Goal: Contribute content

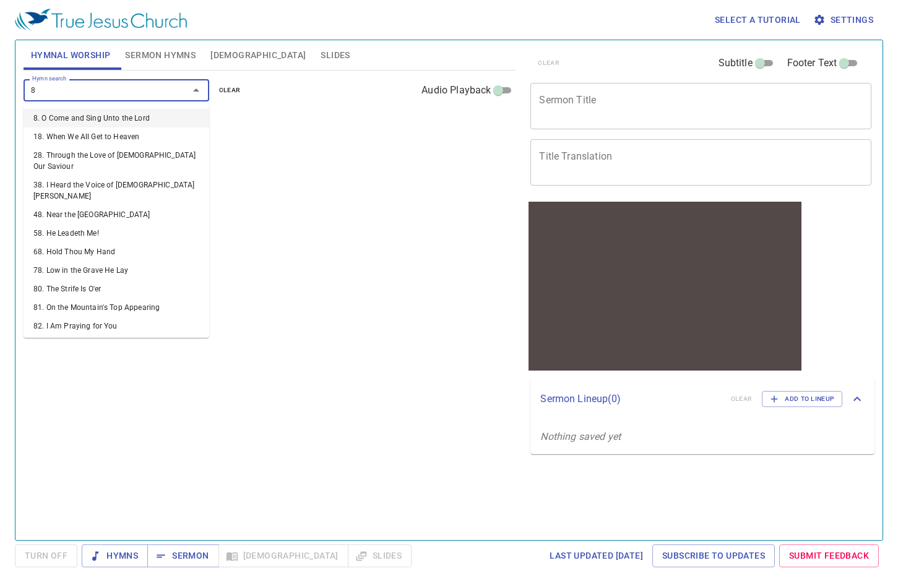
type input "82"
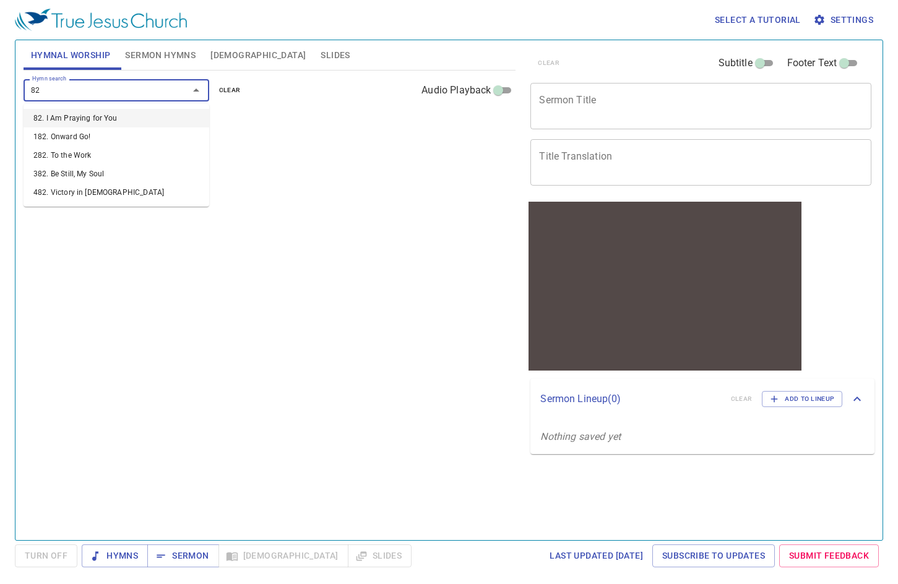
click at [85, 127] on li "182. Onward Go!" at bounding box center [117, 136] width 186 height 19
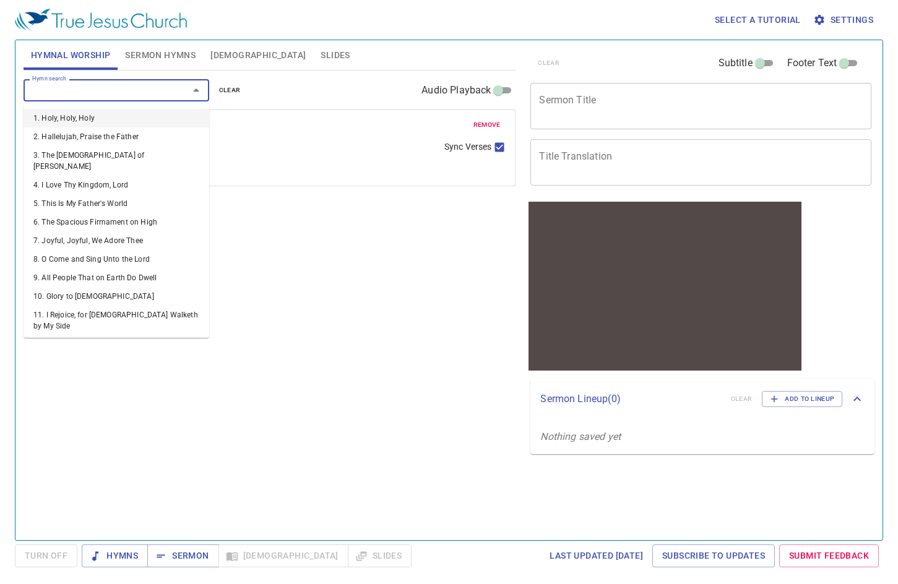
click at [95, 95] on input "Hymn search" at bounding box center [98, 90] width 142 height 14
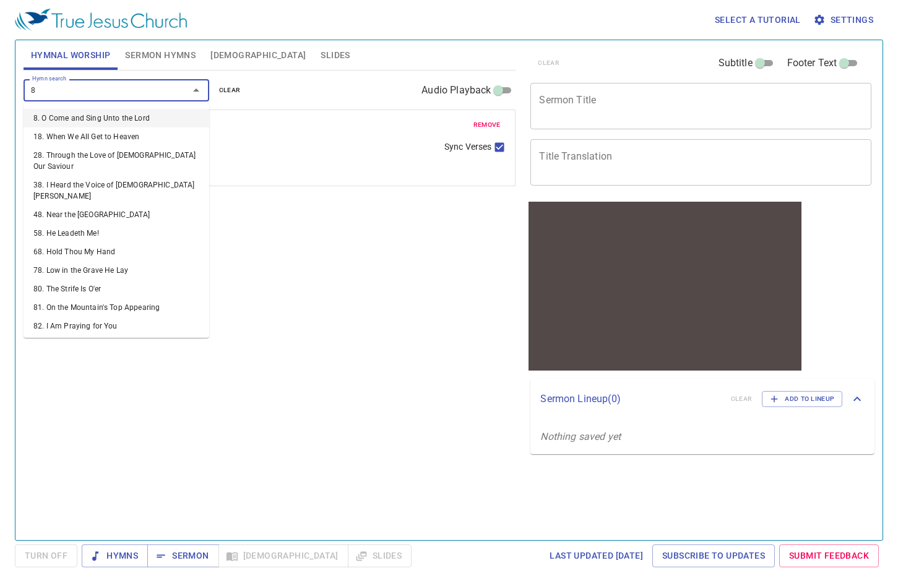
type input "82"
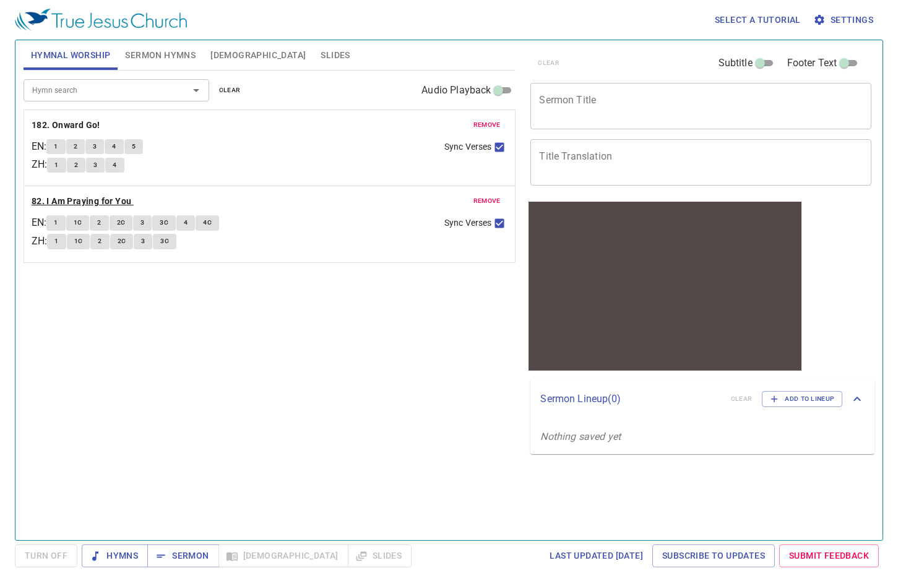
click at [88, 198] on b "82. I Am Praying for You" at bounding box center [82, 201] width 100 height 15
click at [65, 220] on button "1" at bounding box center [55, 222] width 19 height 15
click at [479, 123] on span "remove" at bounding box center [486, 124] width 27 height 11
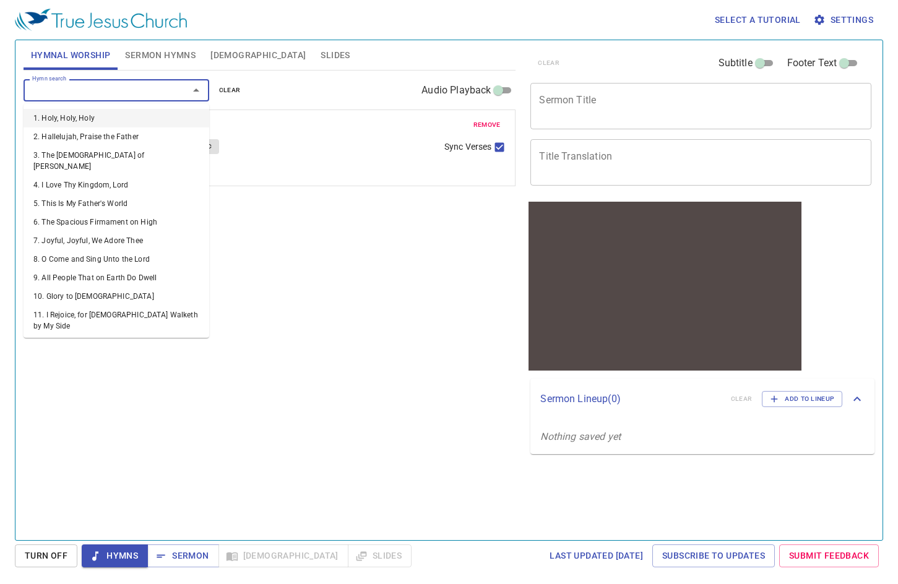
click at [129, 91] on input "Hymn search" at bounding box center [98, 90] width 142 height 14
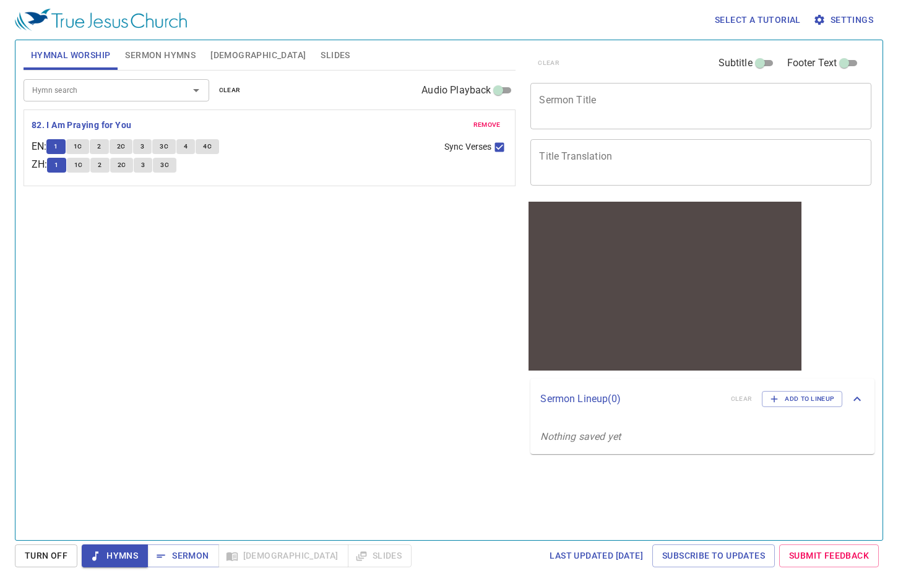
click at [215, 291] on div "Hymn search Hymn search clear Audio Playback remove 82. I Am Praying for You EN…" at bounding box center [270, 300] width 492 height 459
click at [166, 88] on input "Hymn search" at bounding box center [98, 90] width 142 height 14
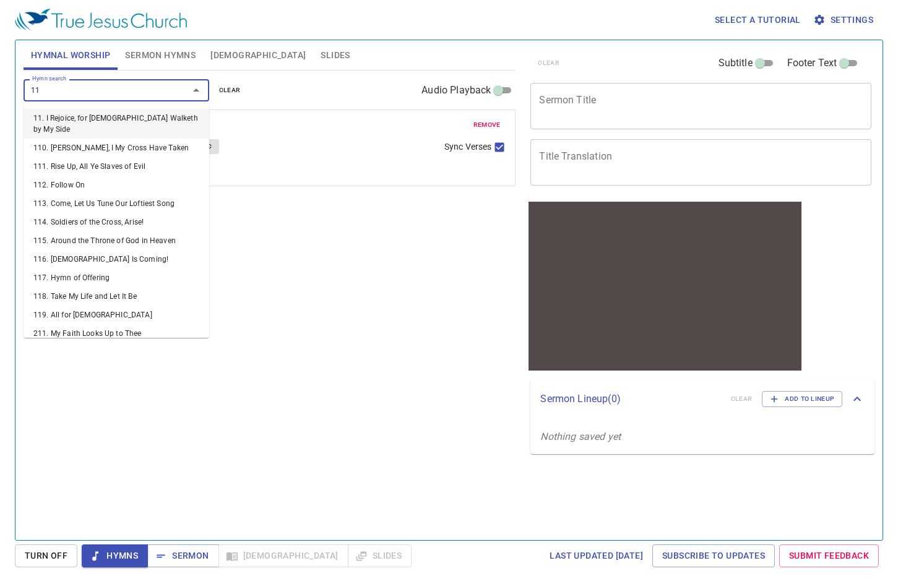
type input "119"
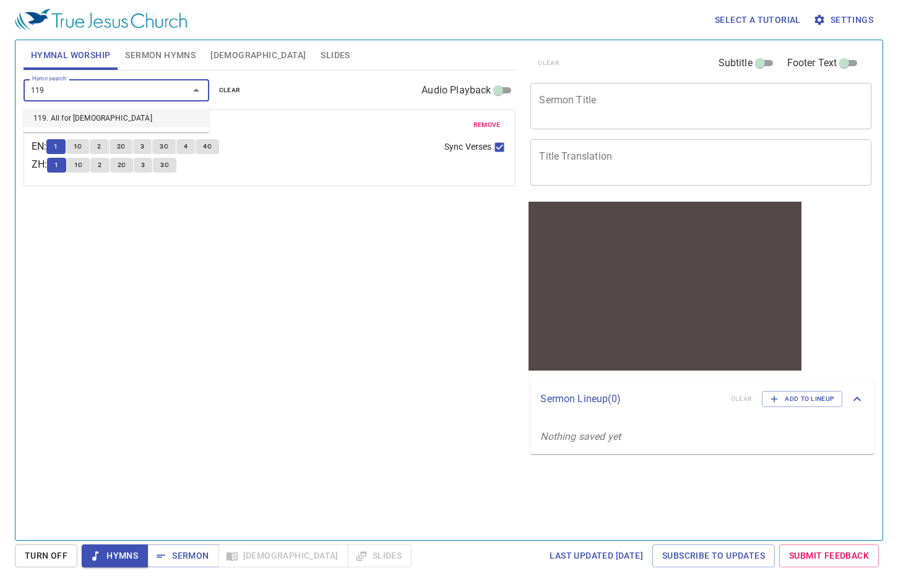
click at [140, 119] on li "119. All for [DEMOGRAPHIC_DATA]" at bounding box center [117, 118] width 186 height 19
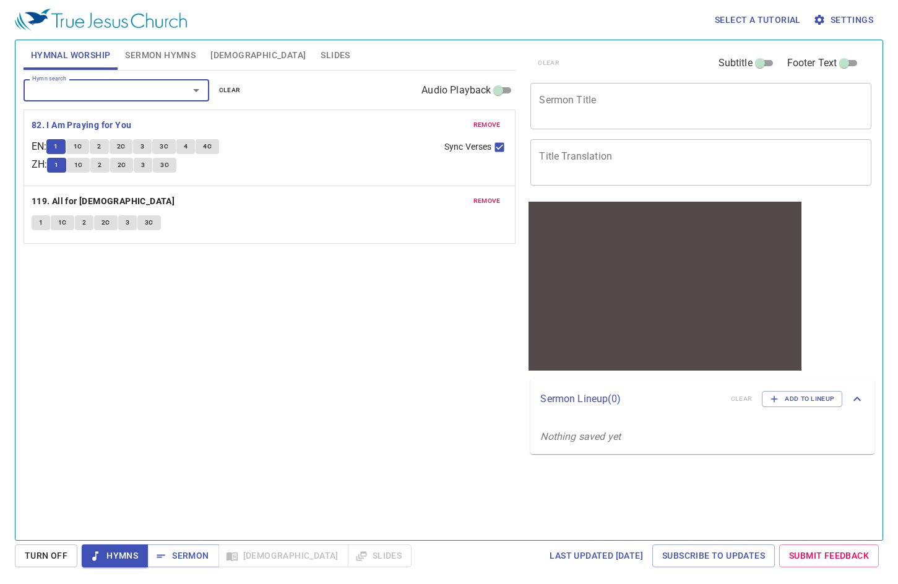
click at [82, 147] on span "1C" at bounding box center [78, 146] width 9 height 11
click at [341, 264] on div "Hymn search Hymn search clear Audio Playback remove 82. I Am Praying for You EN…" at bounding box center [270, 300] width 492 height 459
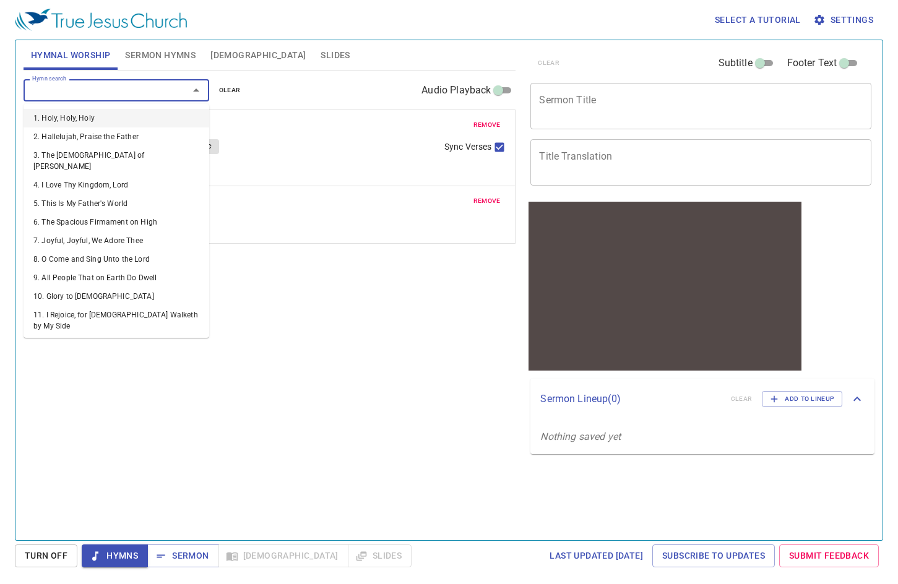
click at [149, 90] on input "Hymn search" at bounding box center [98, 90] width 142 height 14
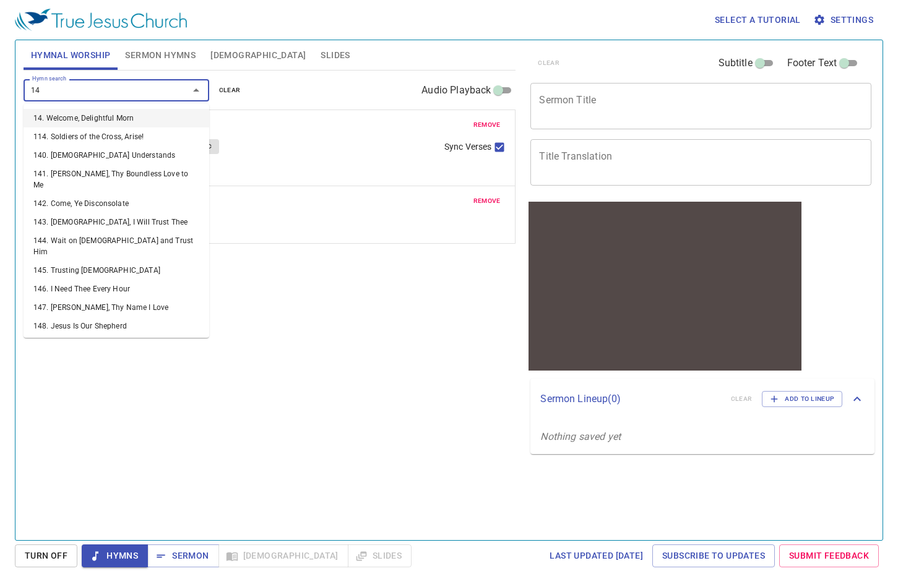
type input "149"
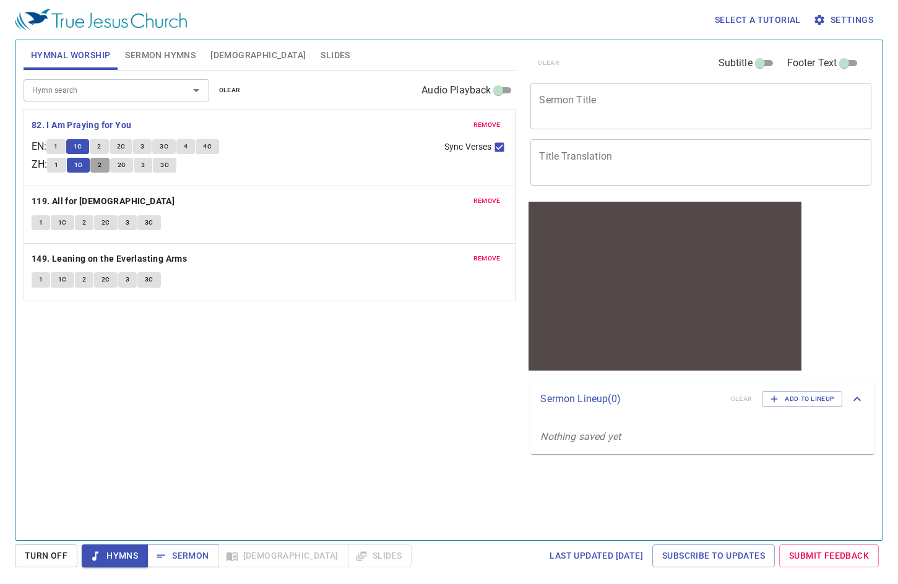
click at [101, 165] on span "2" at bounding box center [100, 165] width 4 height 11
click at [306, 372] on div "Hymn search Hymn search clear Audio Playback remove 82. I Am Praying for You EN…" at bounding box center [270, 300] width 492 height 459
click at [137, 88] on input "Hymn search" at bounding box center [98, 90] width 142 height 14
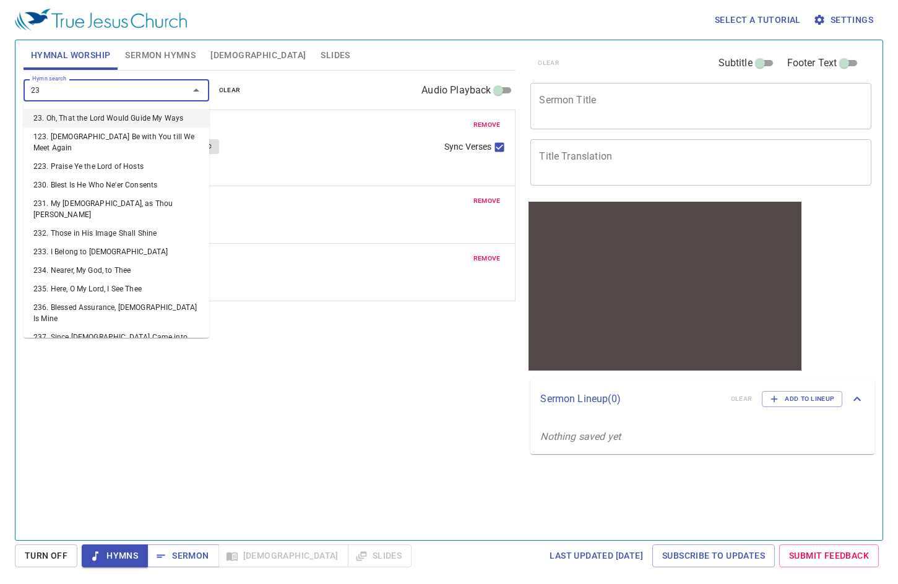
type input "239"
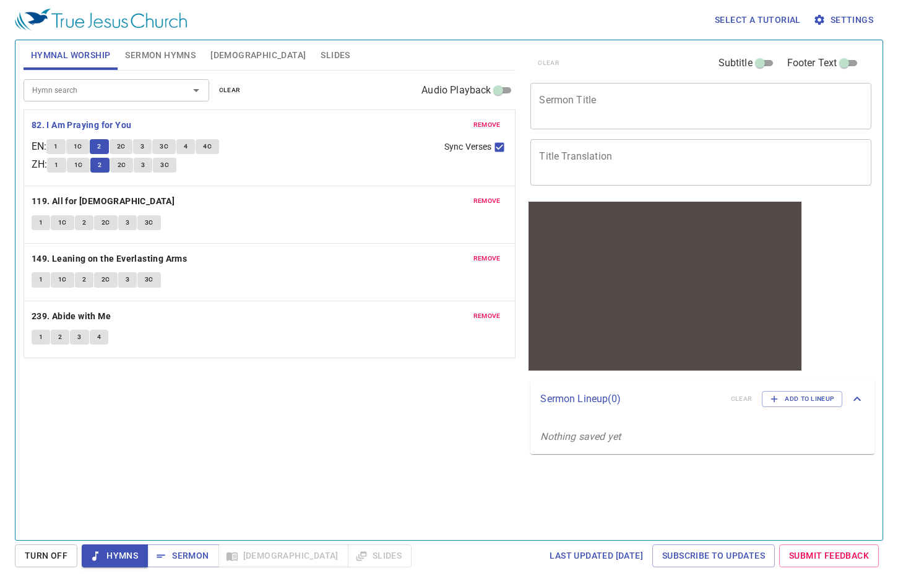
click at [257, 402] on div "Hymn search Hymn search clear Audio Playback remove 82. I Am Praying for You EN…" at bounding box center [270, 300] width 492 height 459
click at [117, 142] on button "2C" at bounding box center [121, 146] width 24 height 15
click at [105, 93] on input "Hymn search" at bounding box center [98, 90] width 142 height 14
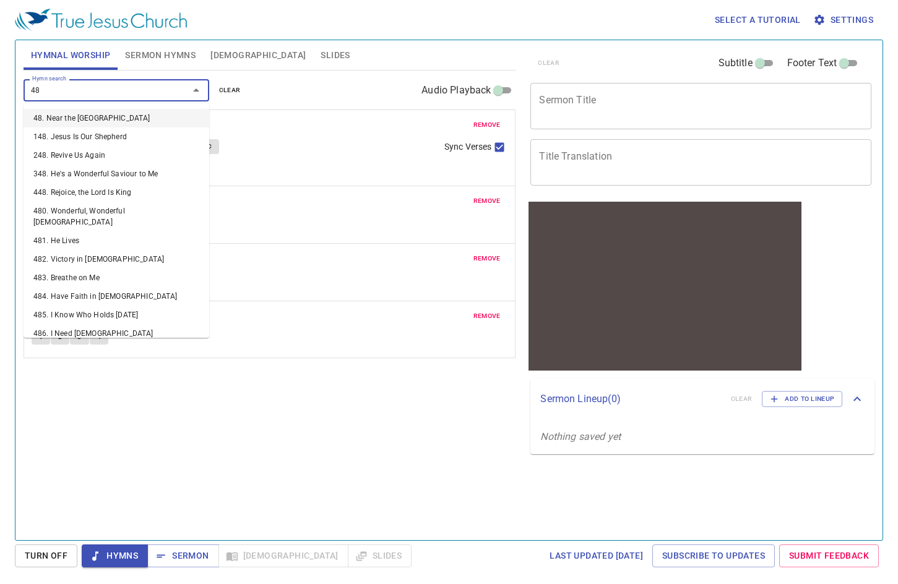
type input "48"
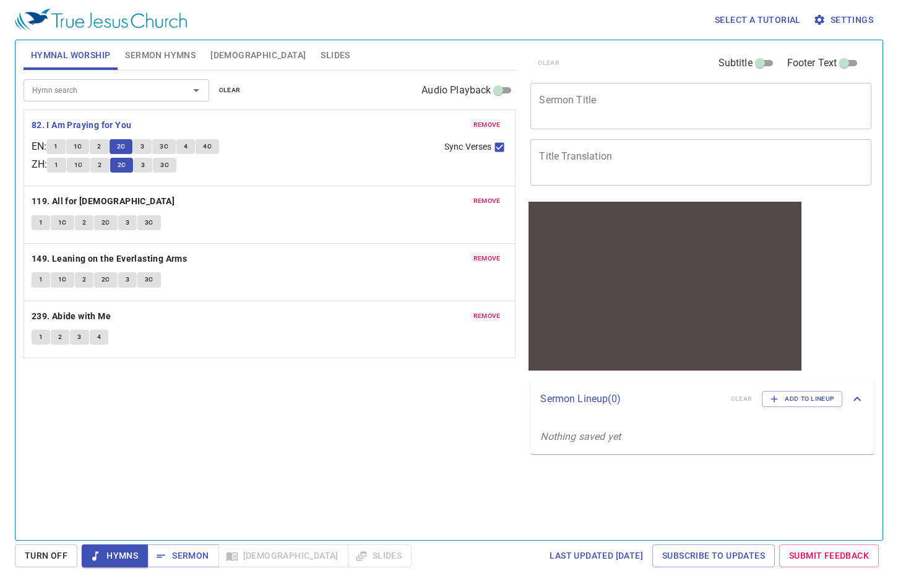
click at [126, 79] on div "Hymn search Hymn search clear Audio Playback" at bounding box center [270, 91] width 492 height 40
click at [145, 165] on span "3" at bounding box center [143, 165] width 4 height 11
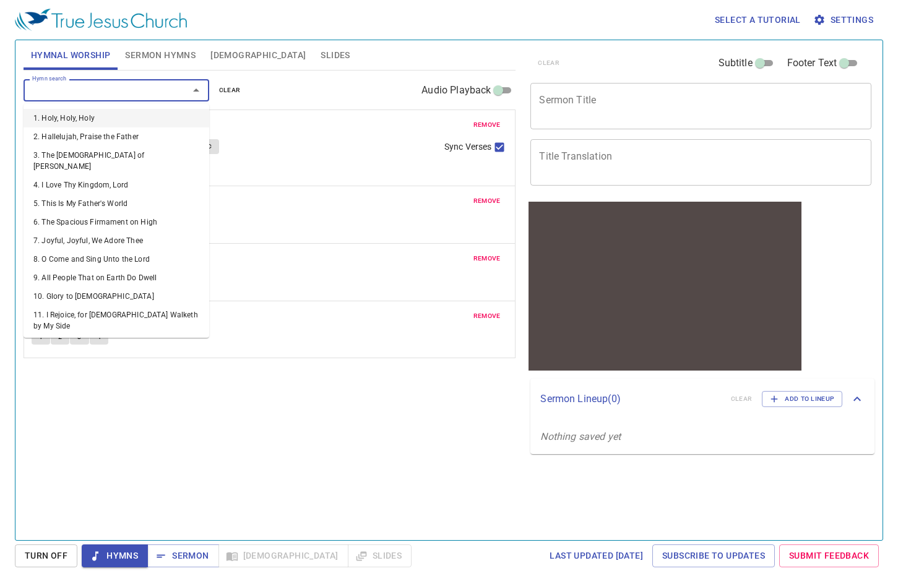
click at [109, 87] on input "Hymn search" at bounding box center [98, 90] width 142 height 14
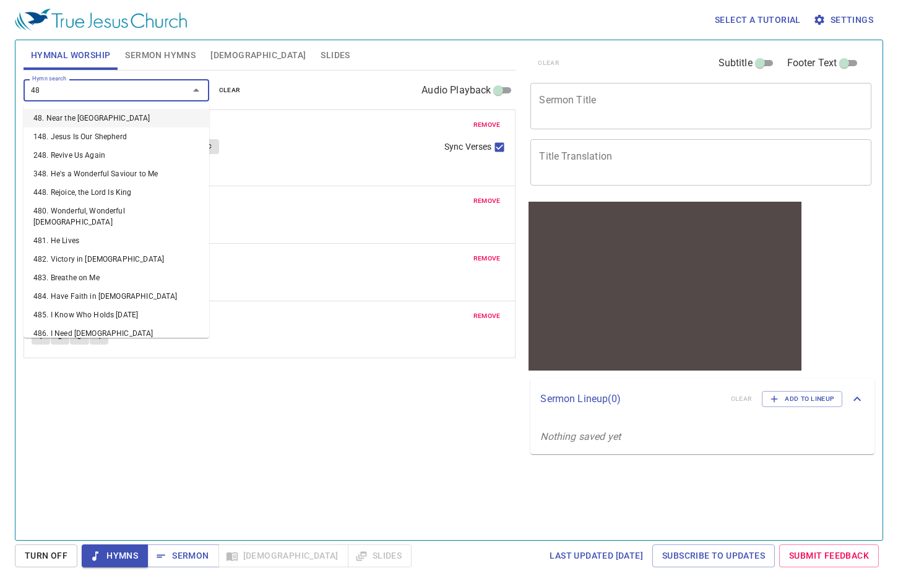
type input "483"
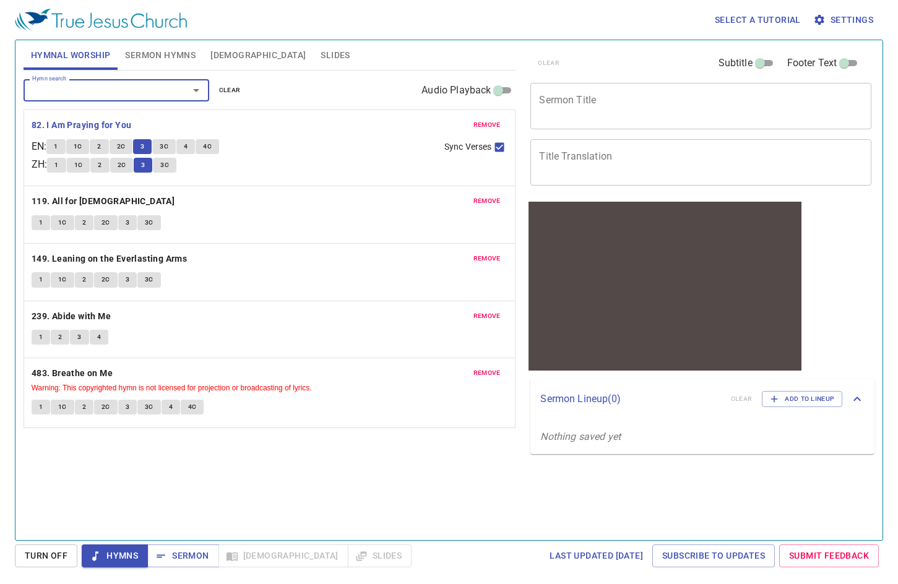
click at [168, 145] on span "3C" at bounding box center [164, 146] width 9 height 11
click at [187, 147] on span "4" at bounding box center [186, 146] width 4 height 11
click at [333, 50] on div "Hymnal Worship Sermon Hymns Bible Slides" at bounding box center [270, 55] width 492 height 30
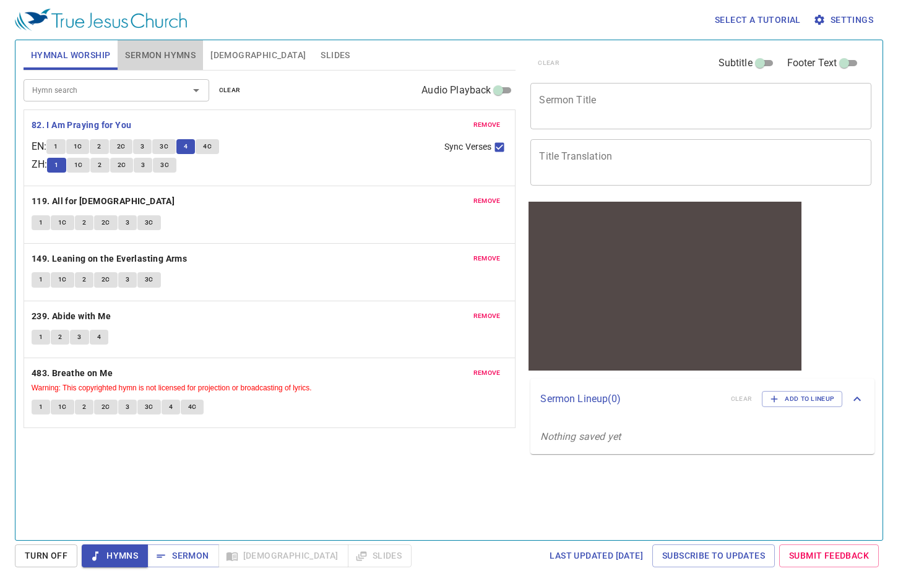
click at [187, 54] on span "Sermon Hymns" at bounding box center [160, 55] width 71 height 15
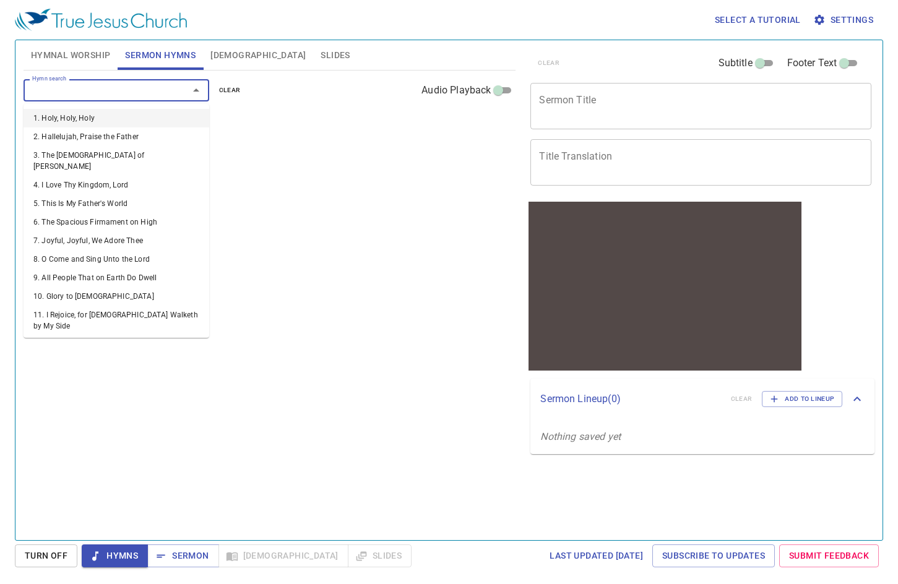
click at [145, 89] on input "Hymn search" at bounding box center [98, 90] width 142 height 14
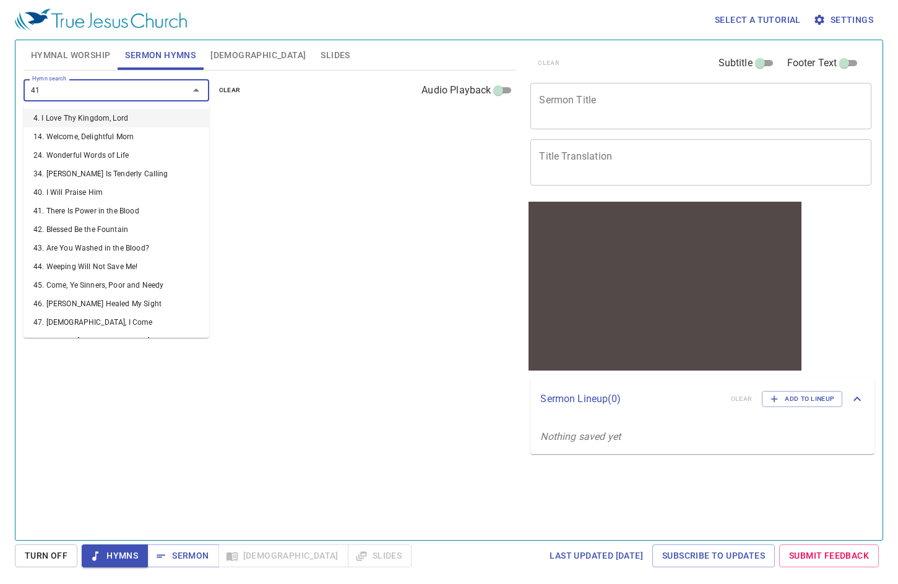
type input "412"
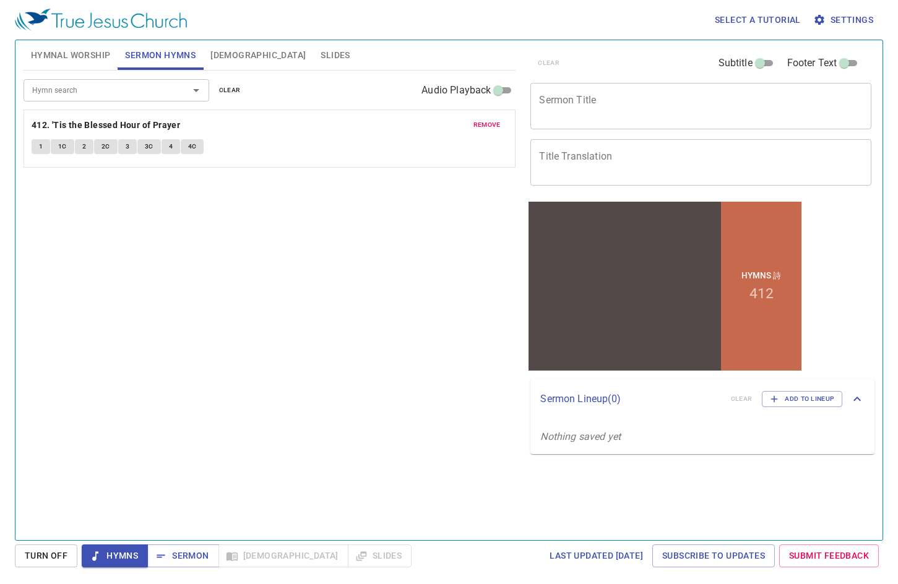
drag, startPoint x: 296, startPoint y: 280, endPoint x: 211, endPoint y: 156, distance: 150.3
click at [294, 274] on div "Hymn search Hymn search clear Audio Playback remove 412. 'Tis the Blessed Hour …" at bounding box center [270, 300] width 492 height 459
click at [121, 92] on input "Hymn search" at bounding box center [98, 90] width 142 height 14
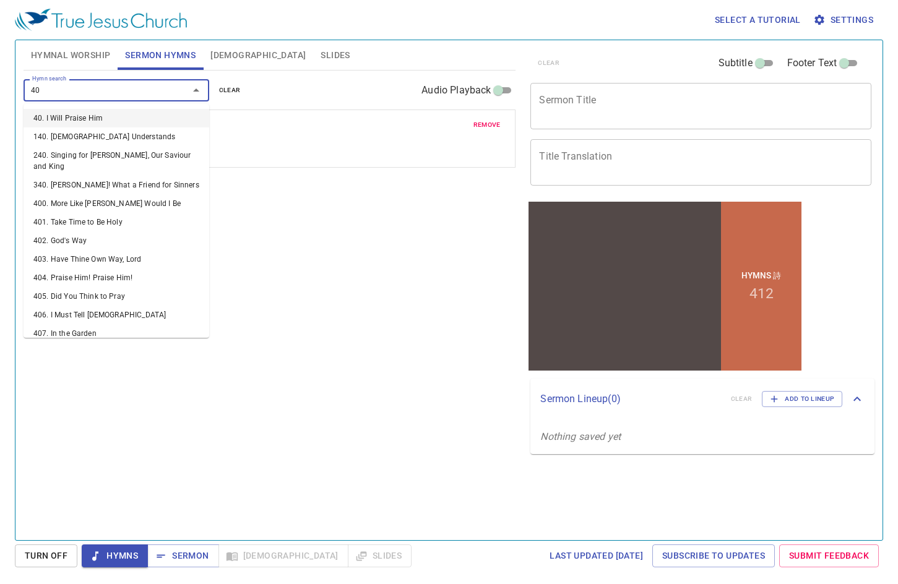
type input "405"
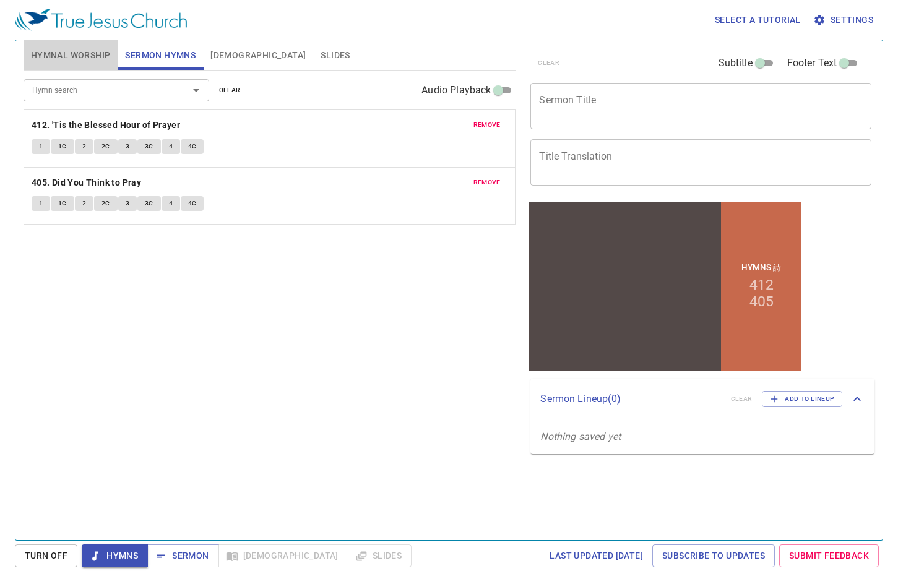
click at [65, 48] on span "Hymnal Worship" at bounding box center [71, 55] width 80 height 15
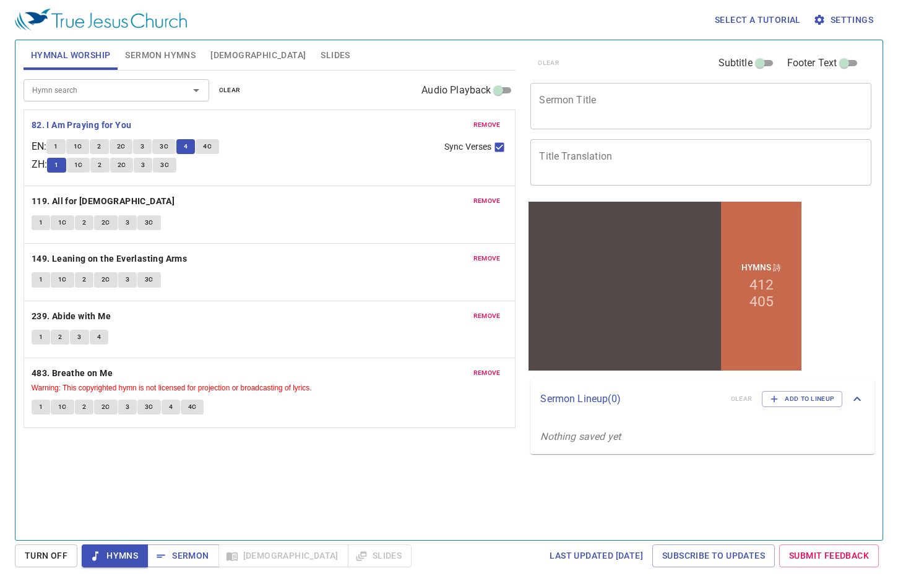
click at [210, 146] on span "4C" at bounding box center [207, 146] width 9 height 11
click at [167, 52] on span "Sermon Hymns" at bounding box center [160, 55] width 71 height 15
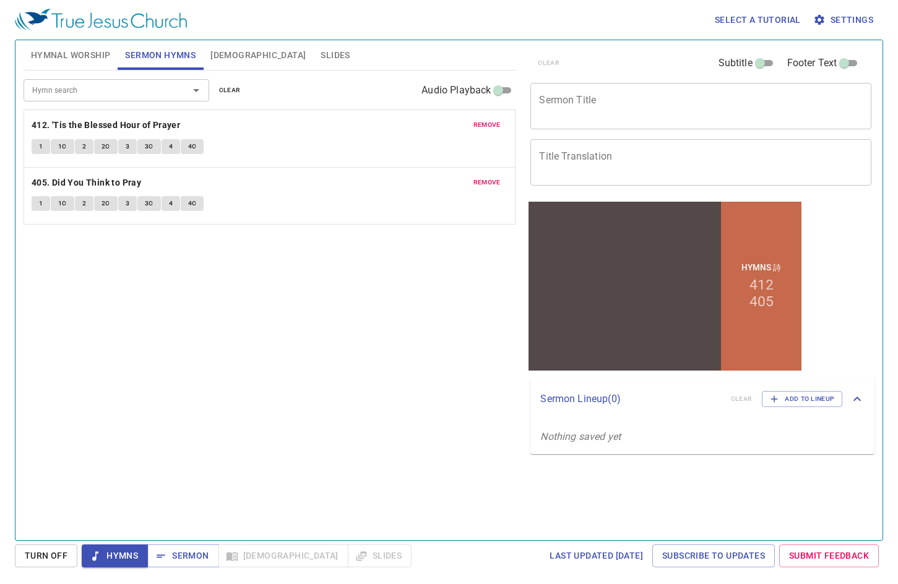
click at [627, 105] on textarea "Sermon Title" at bounding box center [701, 106] width 324 height 24
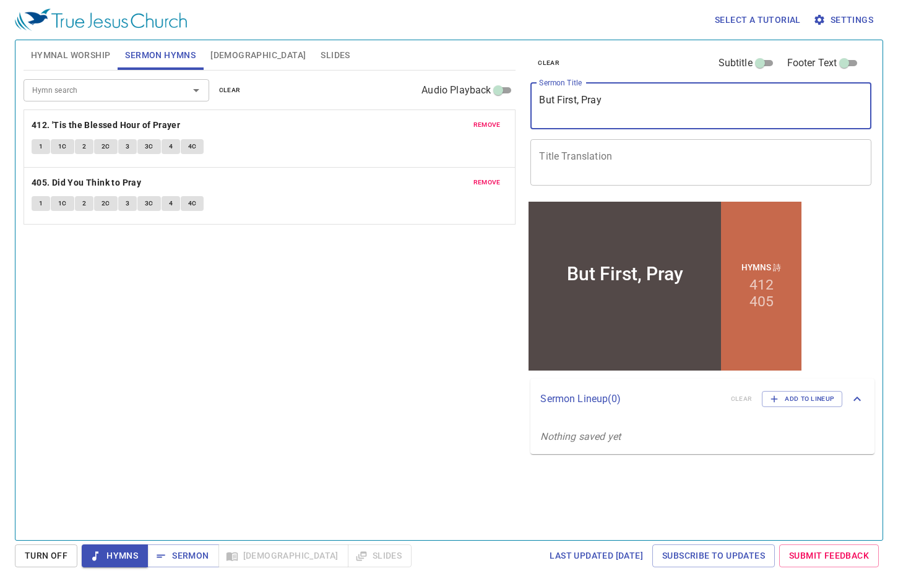
type textarea "But First, Pray"
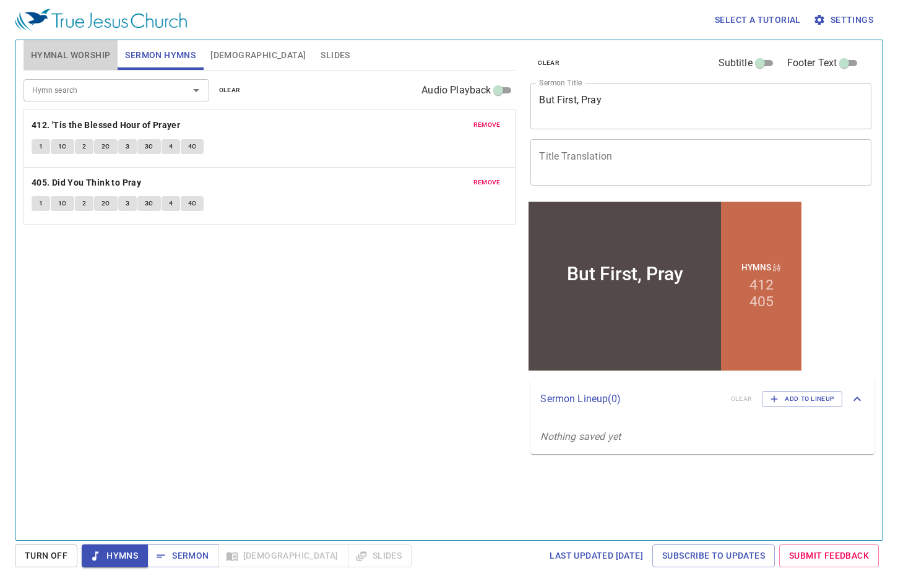
click at [72, 52] on span "Hymnal Worship" at bounding box center [71, 55] width 80 height 15
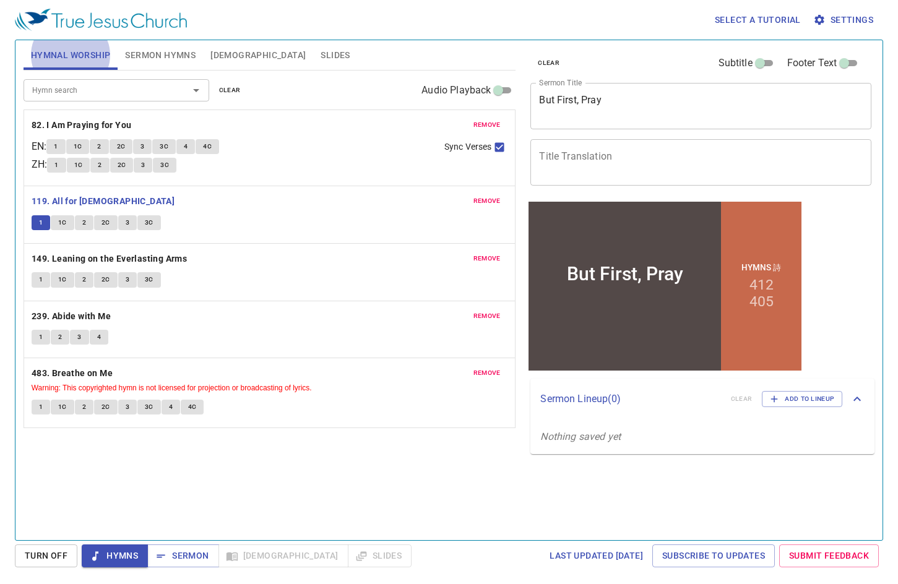
click at [174, 59] on span "Sermon Hymns" at bounding box center [160, 55] width 71 height 15
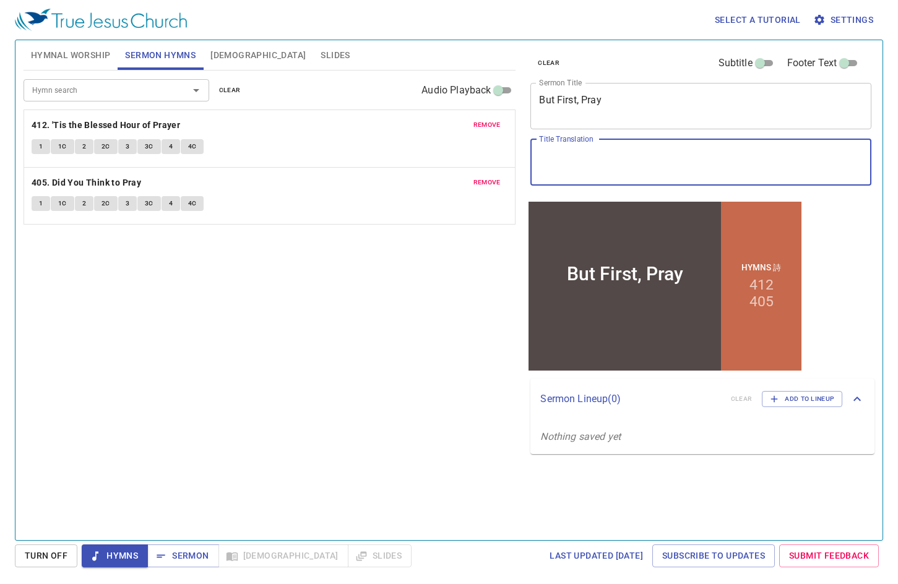
click at [564, 157] on textarea "Title Translation" at bounding box center [701, 162] width 324 height 24
paste textarea "但首先，禱告"
type textarea "但首先，禱告"
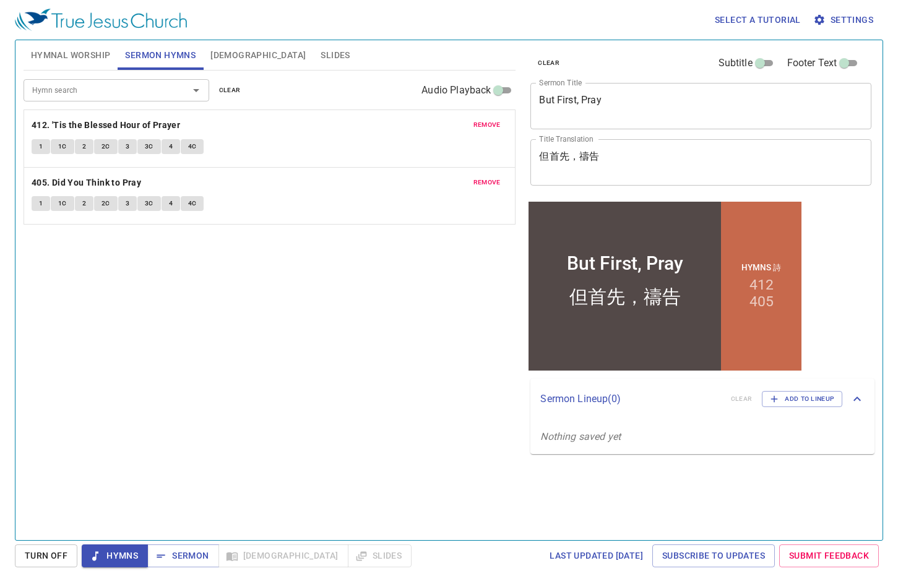
click at [290, 359] on div "Hymn search Hymn search clear Audio Playback remove 412. 'Tis the Blessed Hour …" at bounding box center [270, 300] width 492 height 459
click at [73, 51] on span "Hymnal Worship" at bounding box center [71, 55] width 80 height 15
